Goal: Book appointment/travel/reservation

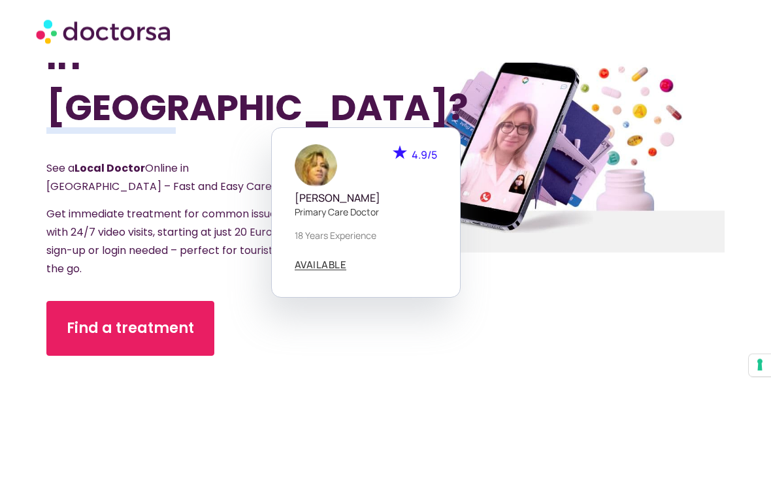
scroll to position [184, 0]
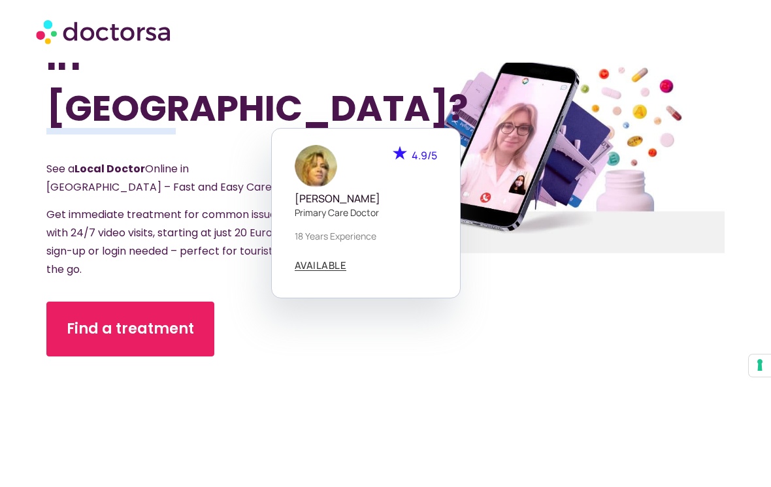
click at [363, 331] on div "Got Sick While Traveling In [GEOGRAPHIC_DATA]? See a Local Doctor Online in [GE…" at bounding box center [215, 153] width 339 height 549
click at [329, 261] on span "AVAILABLE" at bounding box center [321, 266] width 52 height 10
click at [334, 257] on div "AVAILABLE" at bounding box center [366, 266] width 142 height 18
click at [343, 323] on div "Got Sick While Traveling In [GEOGRAPHIC_DATA]? See a Local Doctor Online in [GE…" at bounding box center [215, 153] width 339 height 549
click at [146, 319] on span "Find a treatment" at bounding box center [130, 329] width 127 height 21
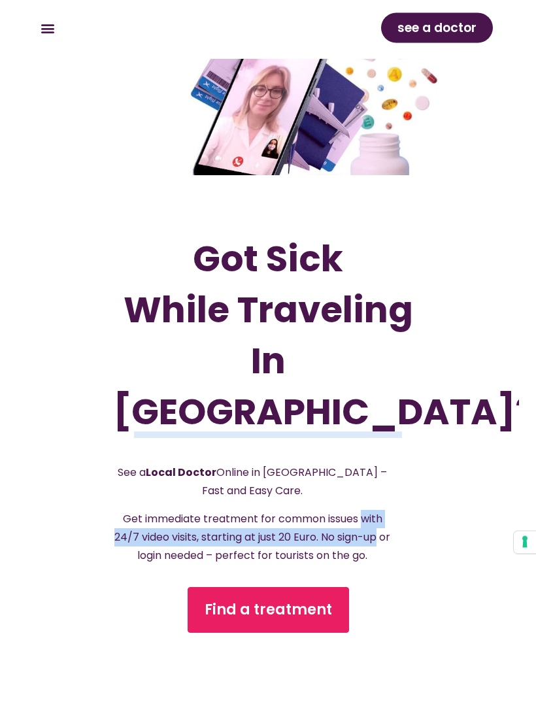
scroll to position [67, 0]
click at [509, 477] on section "Got Sick While Traveling In [GEOGRAPHIC_DATA]? See a Local Doctor Online in [GE…" at bounding box center [268, 375] width 502 height 723
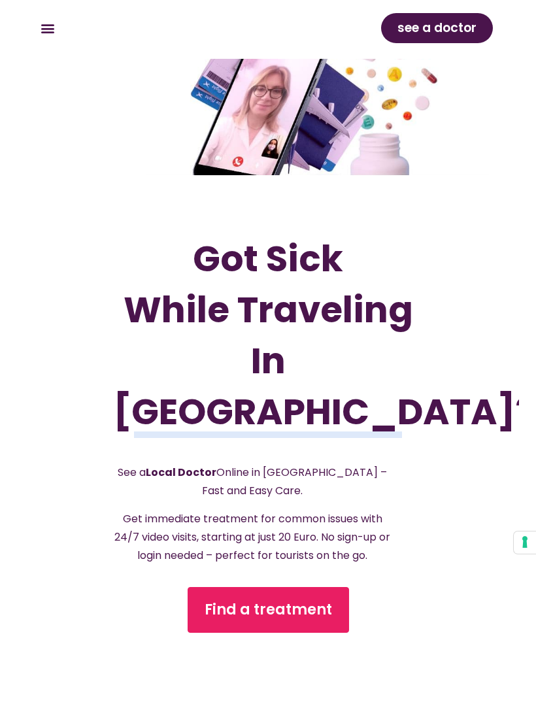
click at [510, 475] on section "Got Sick While Traveling In [GEOGRAPHIC_DATA]? See a Local Doctor Online in [GE…" at bounding box center [268, 375] width 502 height 723
click at [512, 474] on section "Got Sick While Traveling In [GEOGRAPHIC_DATA]? See a Local Doctor Online in [GE…" at bounding box center [268, 375] width 502 height 723
click at [510, 476] on section "Got Sick While Traveling In [GEOGRAPHIC_DATA]? See a Local Doctor Online in [GE…" at bounding box center [268, 375] width 502 height 723
click at [502, 480] on section "Got Sick While Traveling In [GEOGRAPHIC_DATA]? See a Local Doctor Online in [GE…" at bounding box center [268, 375] width 502 height 723
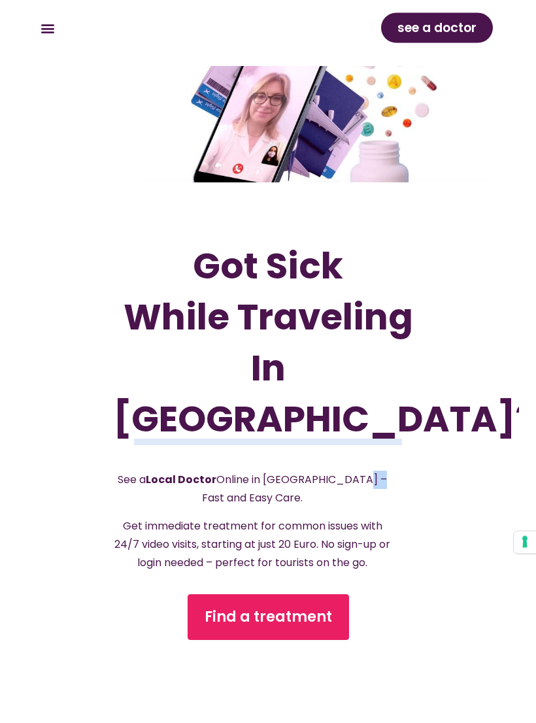
scroll to position [59, 0]
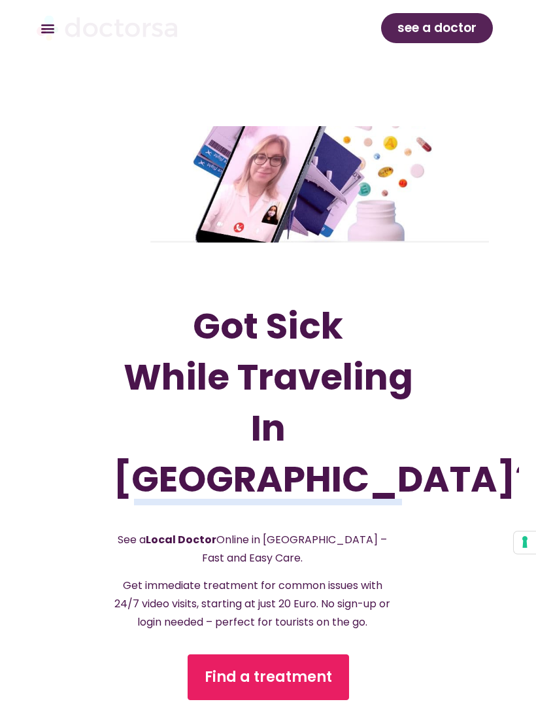
scroll to position [41, 0]
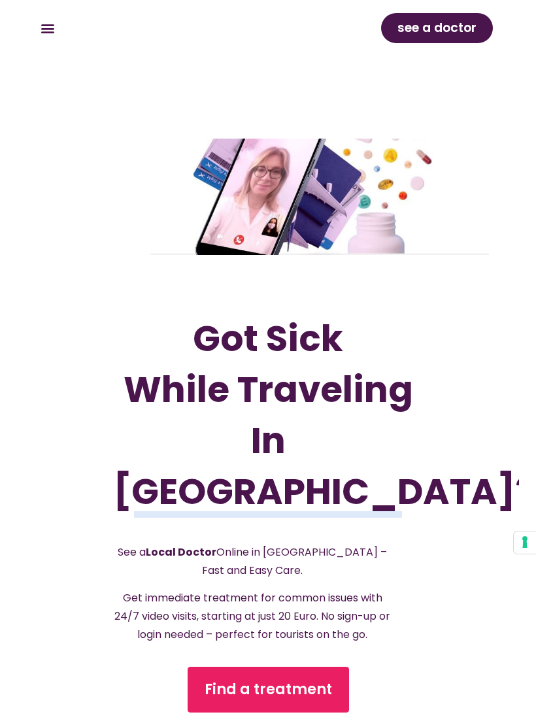
click at [453, 221] on div at bounding box center [268, 197] width 470 height 124
click at [449, 240] on div at bounding box center [268, 197] width 470 height 124
click at [451, 239] on div at bounding box center [268, 197] width 470 height 124
click at [461, 241] on div at bounding box center [268, 197] width 470 height 124
click at [432, 219] on div at bounding box center [268, 197] width 470 height 124
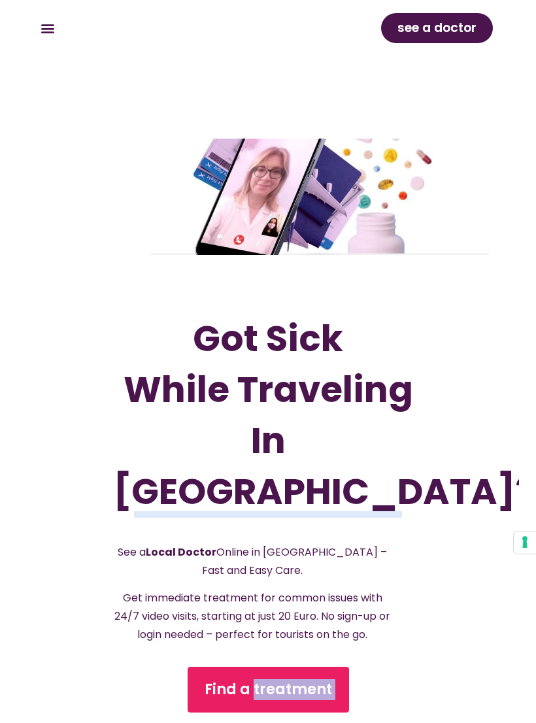
click at [460, 415] on div "Got Sick While Traveling In [GEOGRAPHIC_DATA]? See a Local Doctor Online in [GE…" at bounding box center [268, 536] width 442 height 562
click at [466, 392] on div "Got Sick While Traveling In [GEOGRAPHIC_DATA]? See a Local Doctor Online in [GE…" at bounding box center [268, 536] width 442 height 562
click at [485, 383] on div "Got Sick While Traveling In [GEOGRAPHIC_DATA]? See a Local Doctor Online in [GE…" at bounding box center [268, 536] width 442 height 562
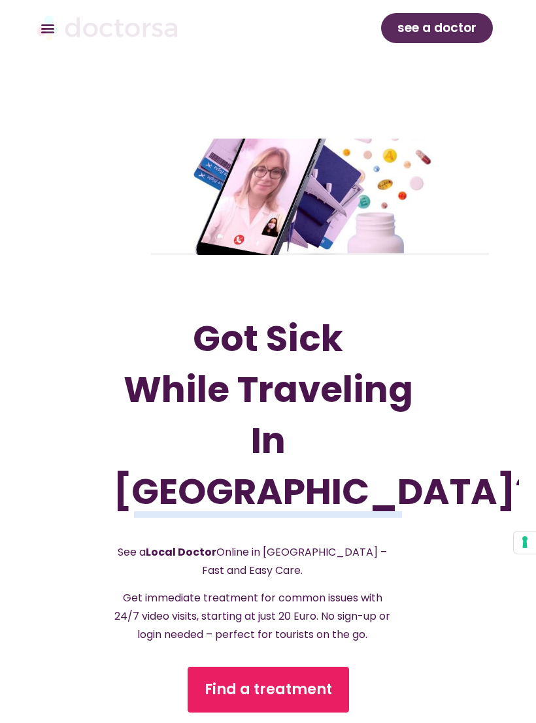
scroll to position [29, 0]
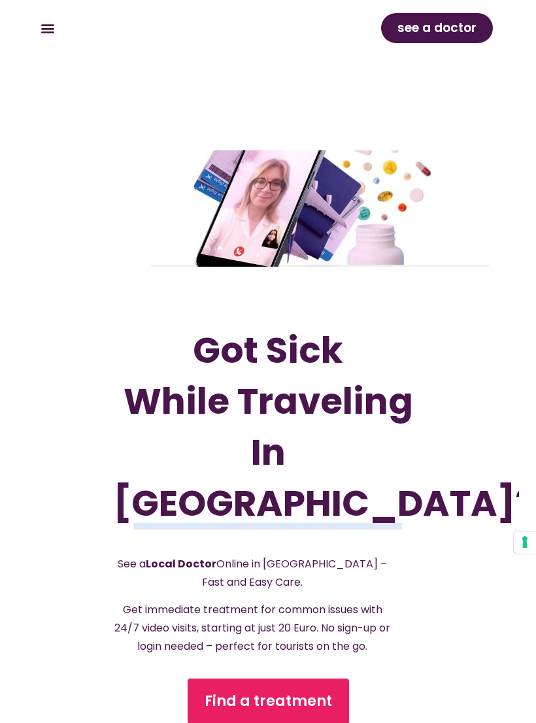
click at [456, 486] on div "Got Sick While Traveling In [GEOGRAPHIC_DATA]? See a Local Doctor Online in [GE…" at bounding box center [268, 548] width 442 height 562
click at [318, 487] on span "Find a treatment" at bounding box center [267, 701] width 127 height 21
click at [291, 487] on span "Find a treatment" at bounding box center [267, 701] width 127 height 21
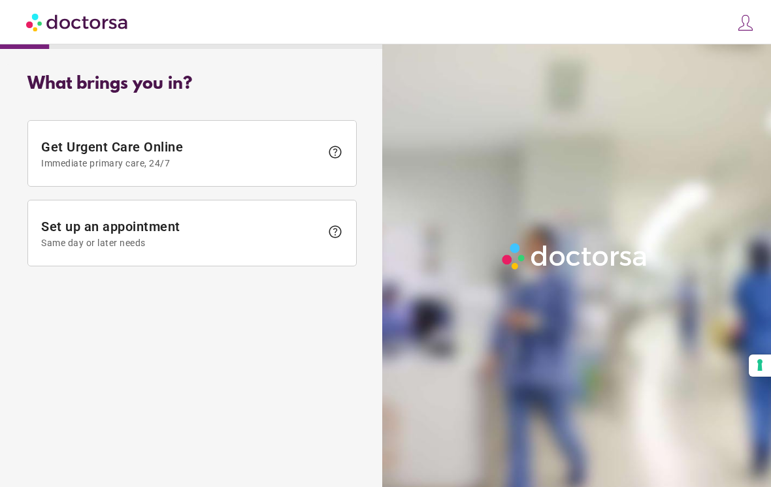
click at [333, 148] on span "help" at bounding box center [335, 152] width 16 height 16
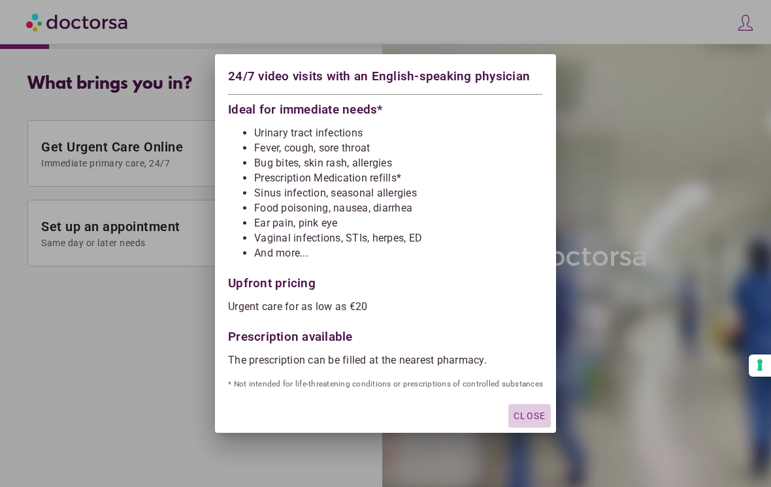
click at [529, 404] on div "button" at bounding box center [529, 416] width 42 height 24
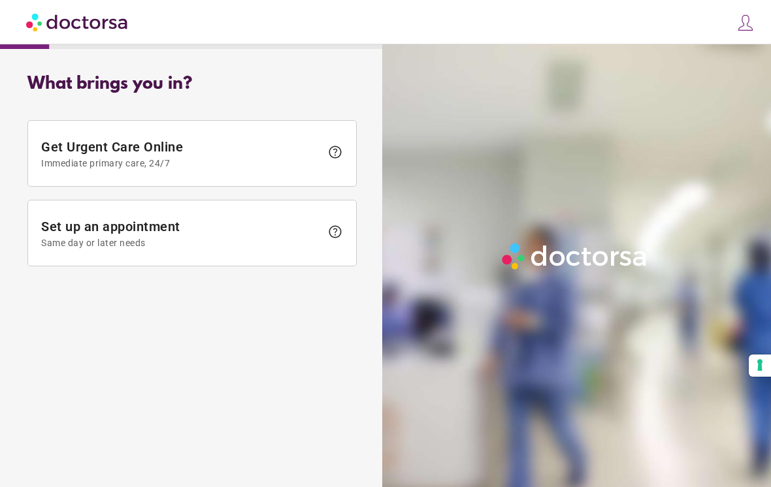
scroll to position [20, 0]
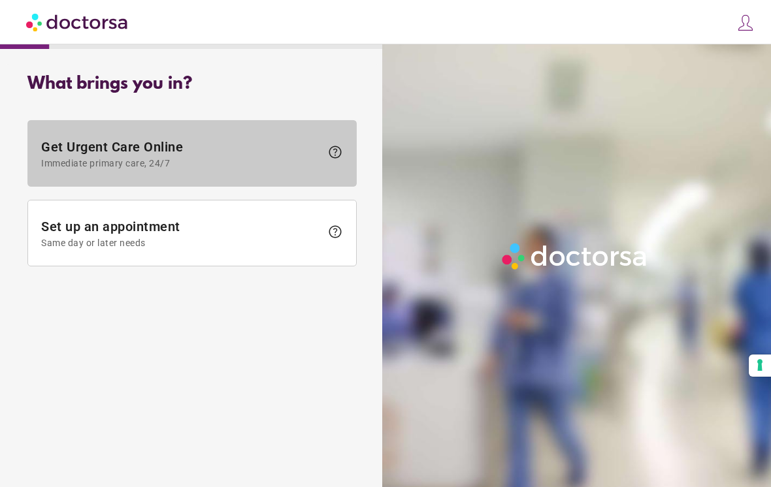
click at [328, 144] on span "help" at bounding box center [335, 152] width 16 height 16
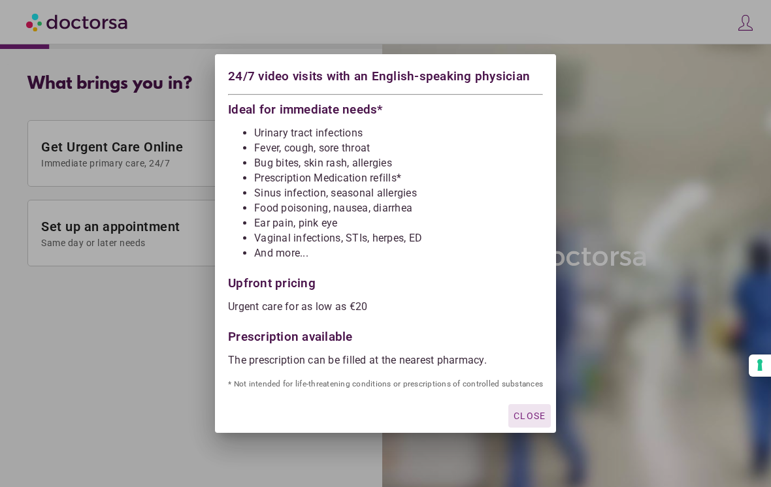
click at [277, 249] on li "And more..." at bounding box center [398, 253] width 289 height 13
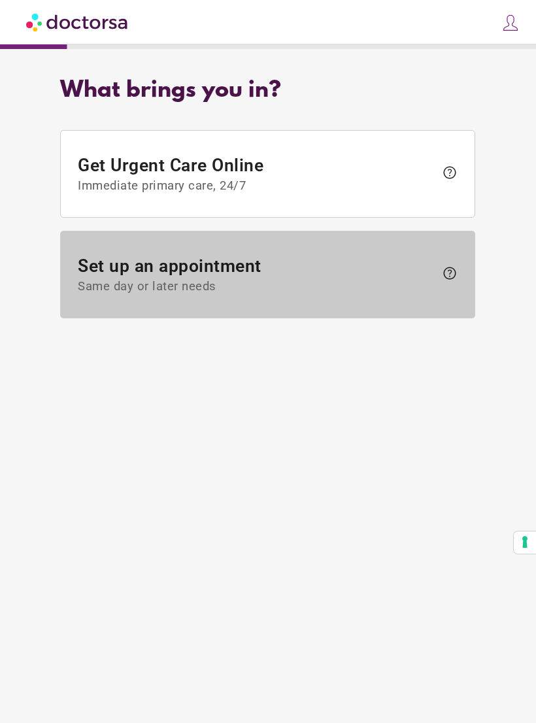
click at [372, 270] on span "Set up an appointment Same day or later needs" at bounding box center [256, 275] width 357 height 38
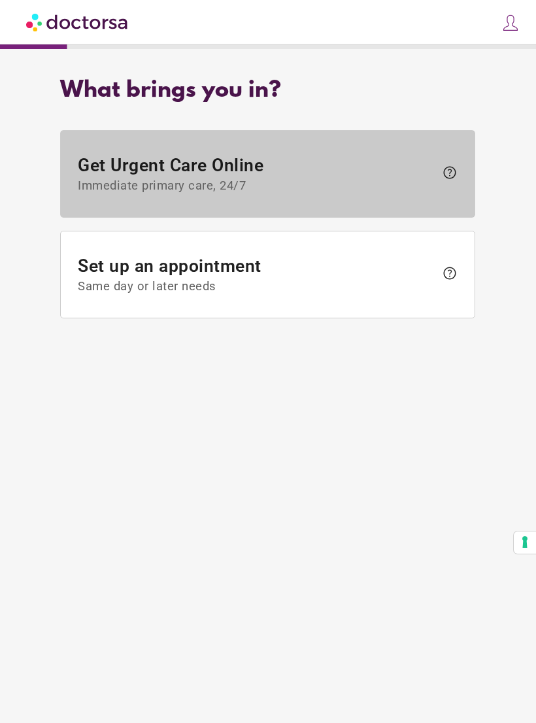
click at [451, 174] on span "help" at bounding box center [450, 173] width 16 height 16
